Goal: Purchase product/service

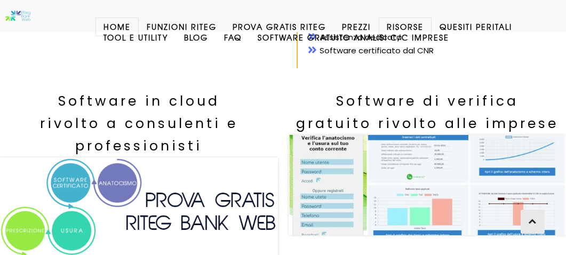
scroll to position [373, 0]
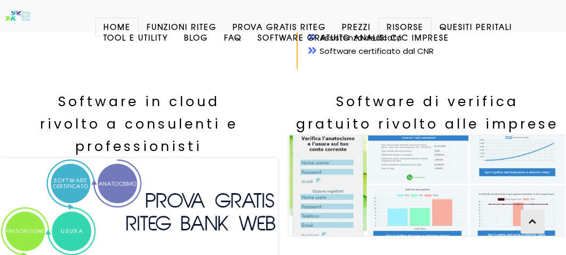
click at [191, 200] on img at bounding box center [139, 208] width 278 height 100
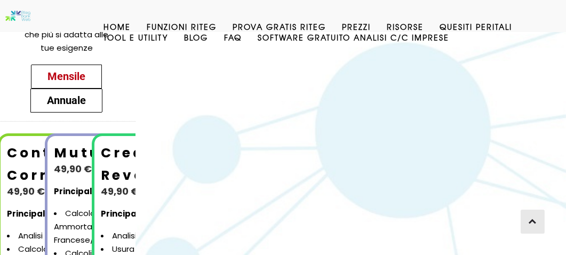
scroll to position [161, 0]
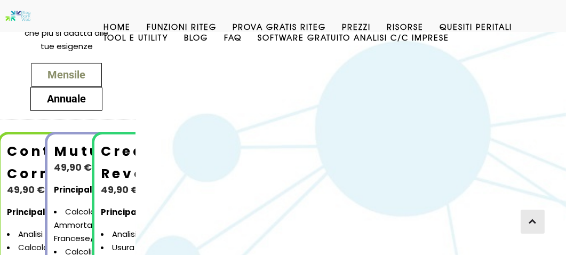
click at [70, 76] on span "Mensile" at bounding box center [66, 74] width 38 height 13
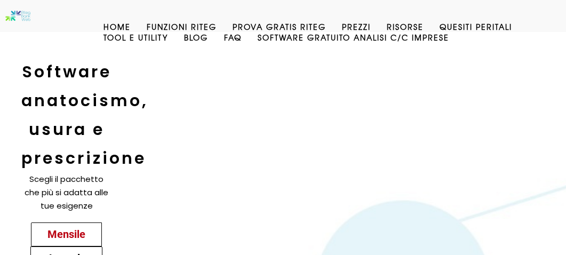
scroll to position [0, 0]
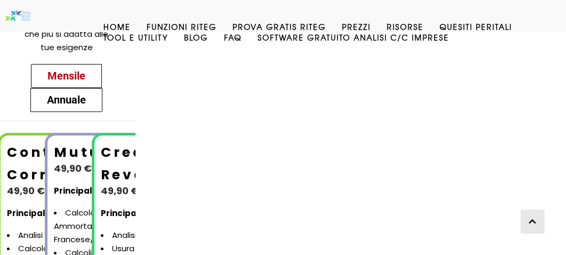
scroll to position [160, 0]
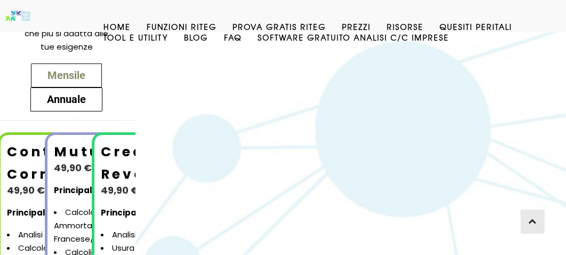
click at [73, 75] on span "Mensile" at bounding box center [66, 75] width 38 height 13
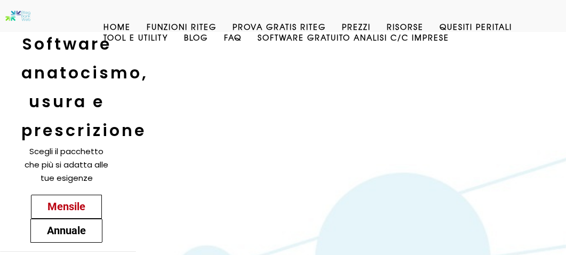
scroll to position [0, 0]
